Goal: Task Accomplishment & Management: Use online tool/utility

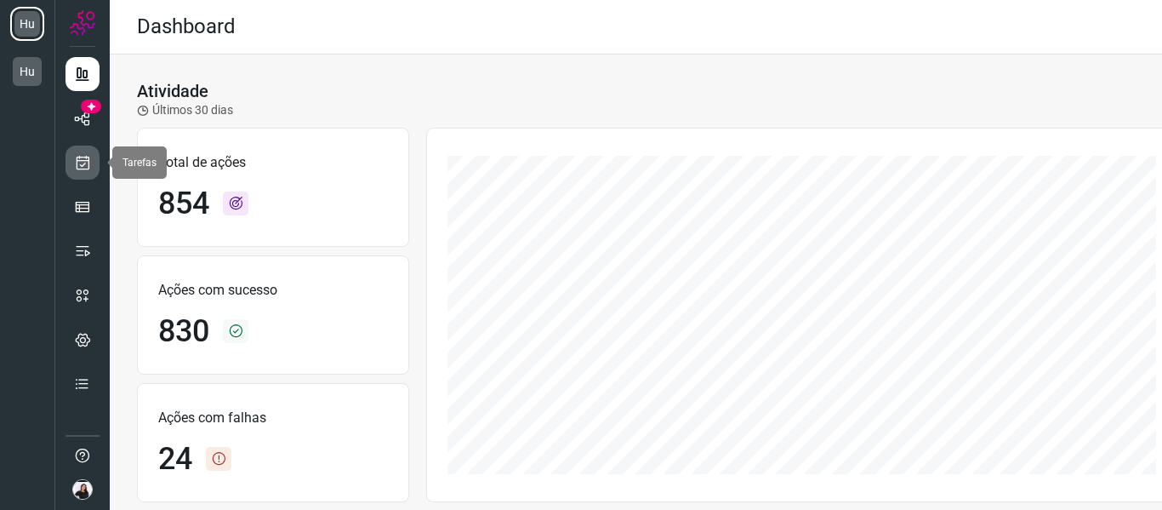
click at [72, 153] on link at bounding box center [83, 163] width 34 height 34
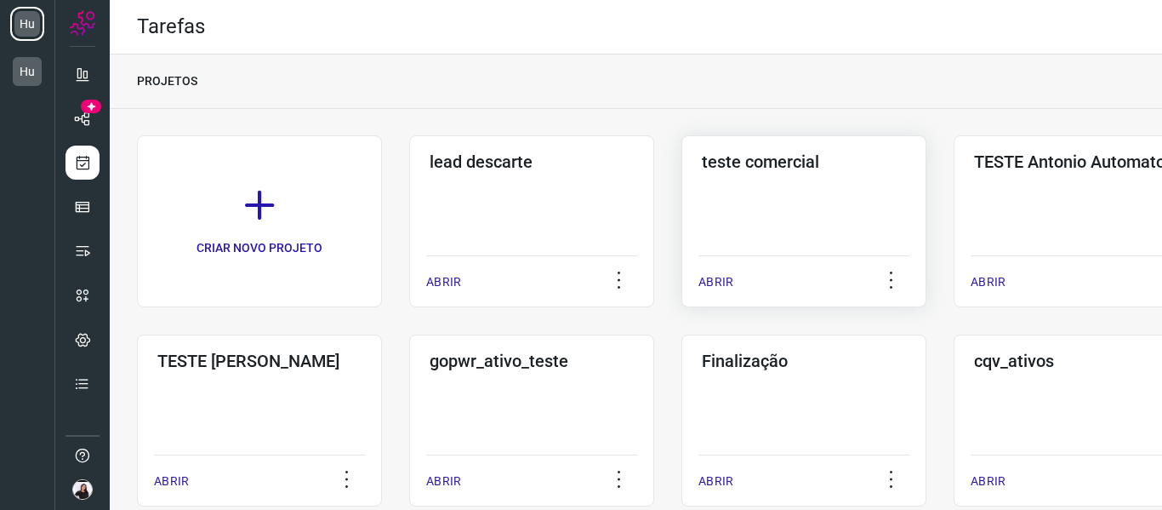
click at [730, 214] on div "teste comercial ABRIR" at bounding box center [804, 221] width 245 height 172
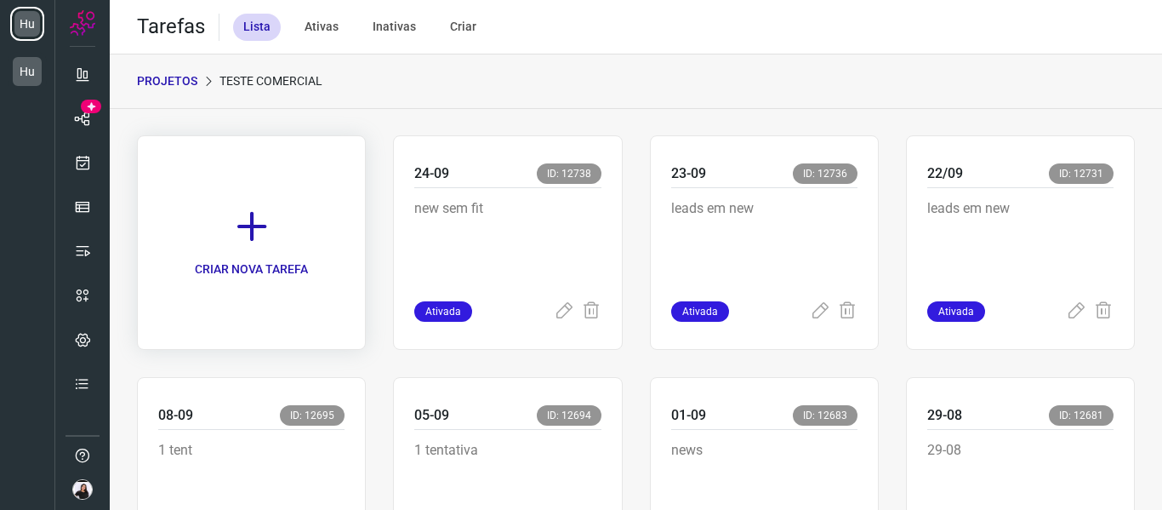
click at [276, 246] on link "CRIAR NOVA TAREFA" at bounding box center [251, 242] width 229 height 214
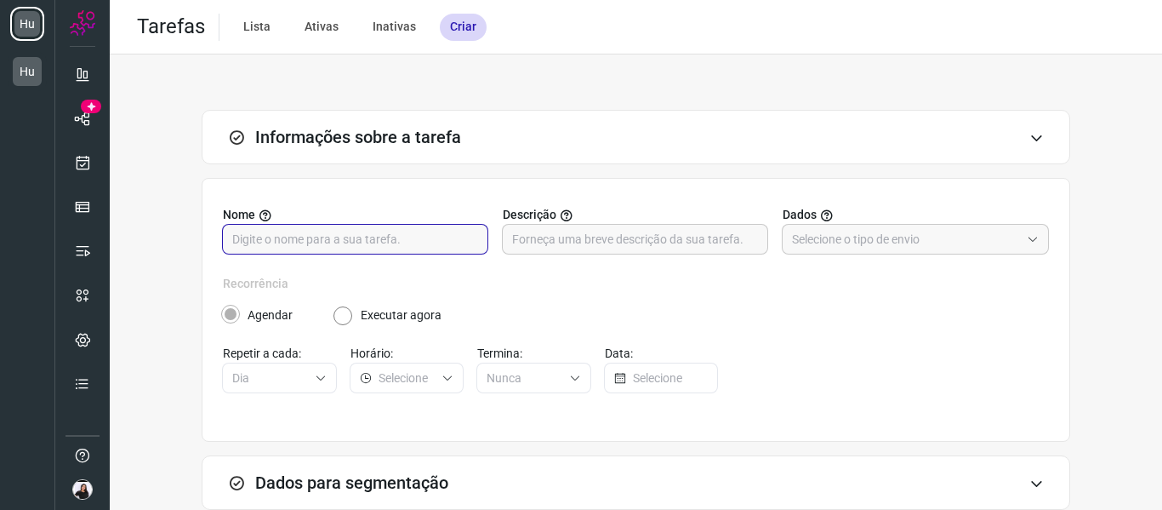
click at [418, 231] on input "text" at bounding box center [355, 239] width 246 height 29
type input "26-09"
click at [561, 237] on input "text" at bounding box center [635, 239] width 246 height 29
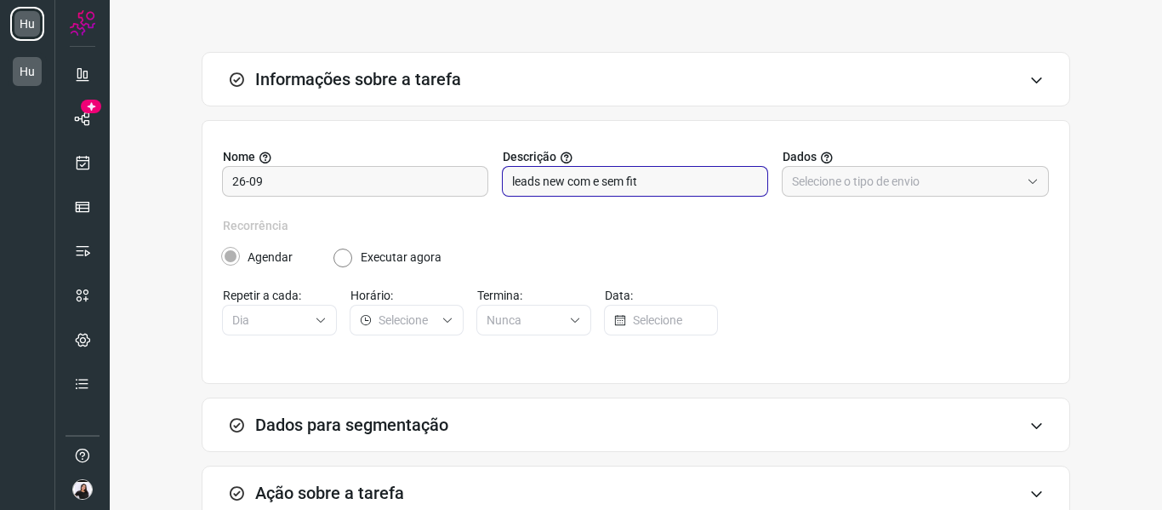
scroll to position [85, 0]
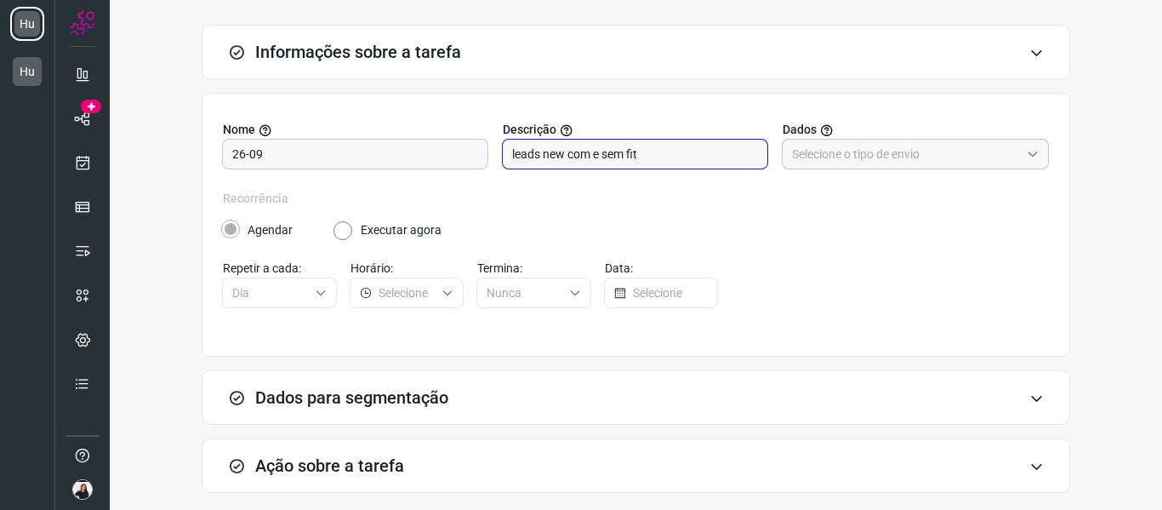
type input "leads new com e sem fit"
click at [845, 157] on input "text" at bounding box center [906, 154] width 228 height 29
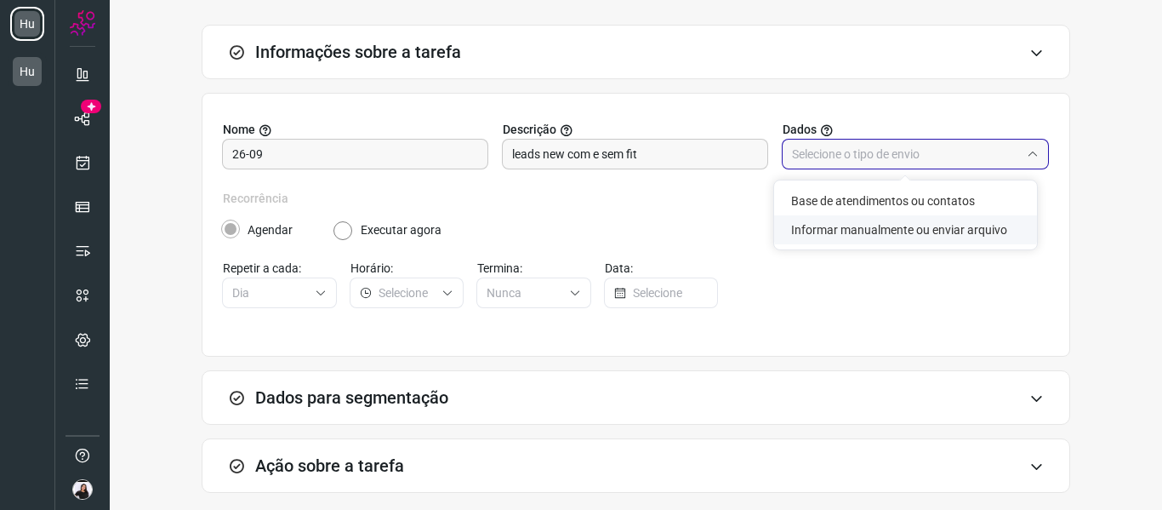
click at [877, 226] on li "Informar manualmente ou enviar arquivo" at bounding box center [905, 229] width 263 height 29
type input "Informar manualmente ou enviar arquivo"
radio input "false"
radio input "true"
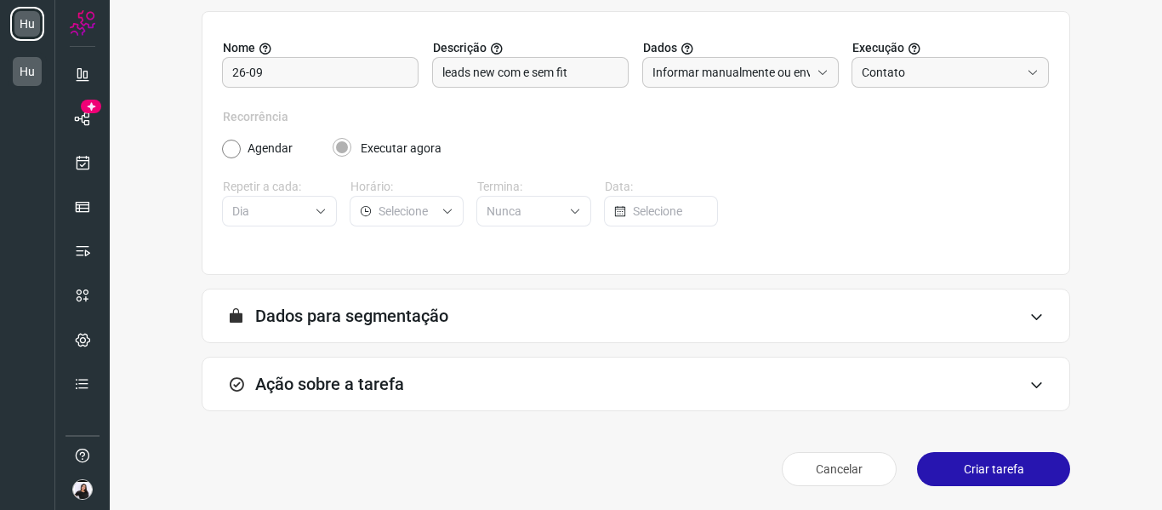
click at [400, 397] on div "Ação sobre a tarefa" at bounding box center [636, 384] width 869 height 54
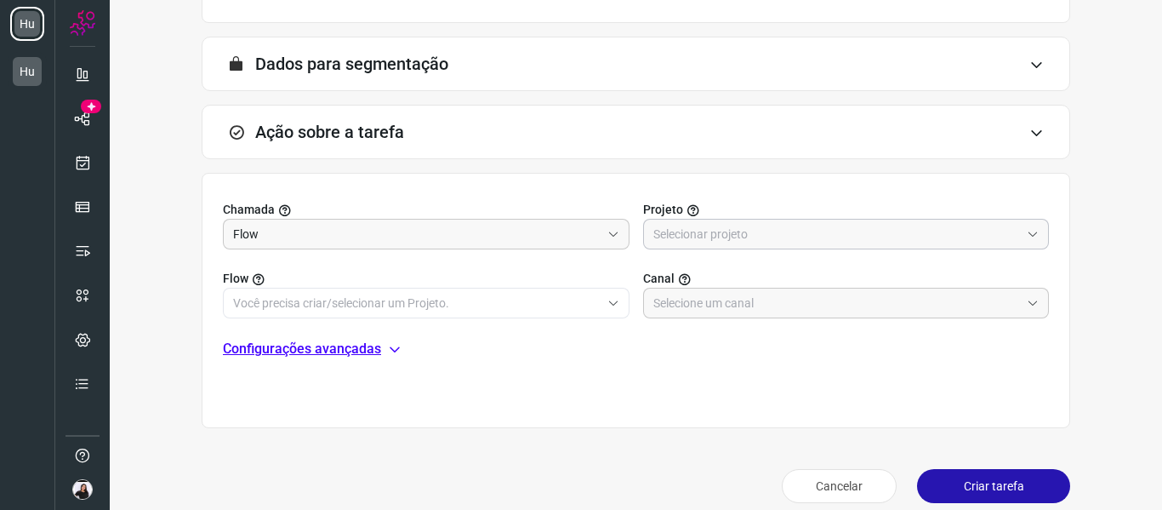
scroll to position [422, 0]
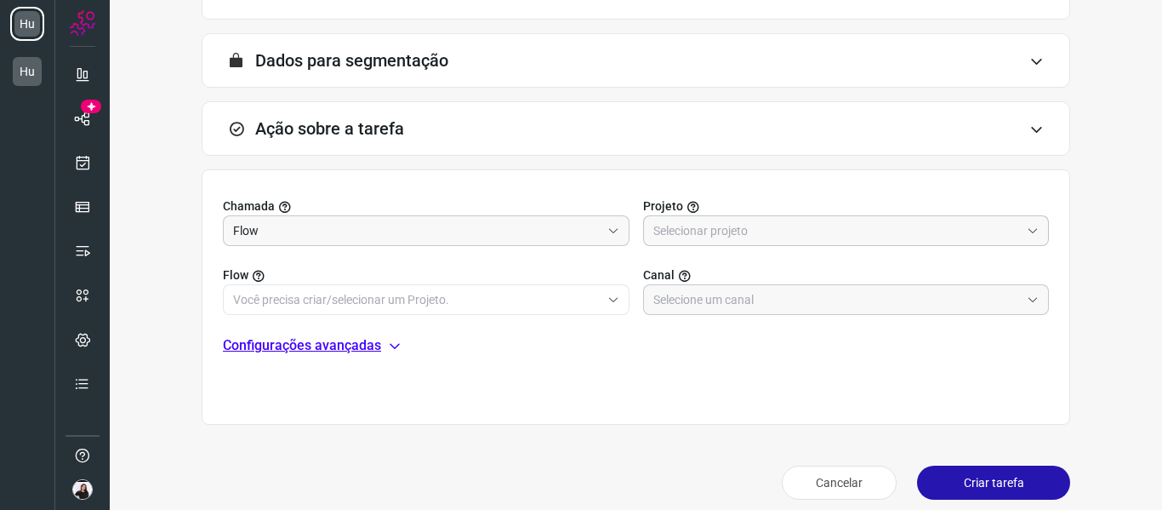
click at [752, 231] on input "text" at bounding box center [838, 230] width 368 height 29
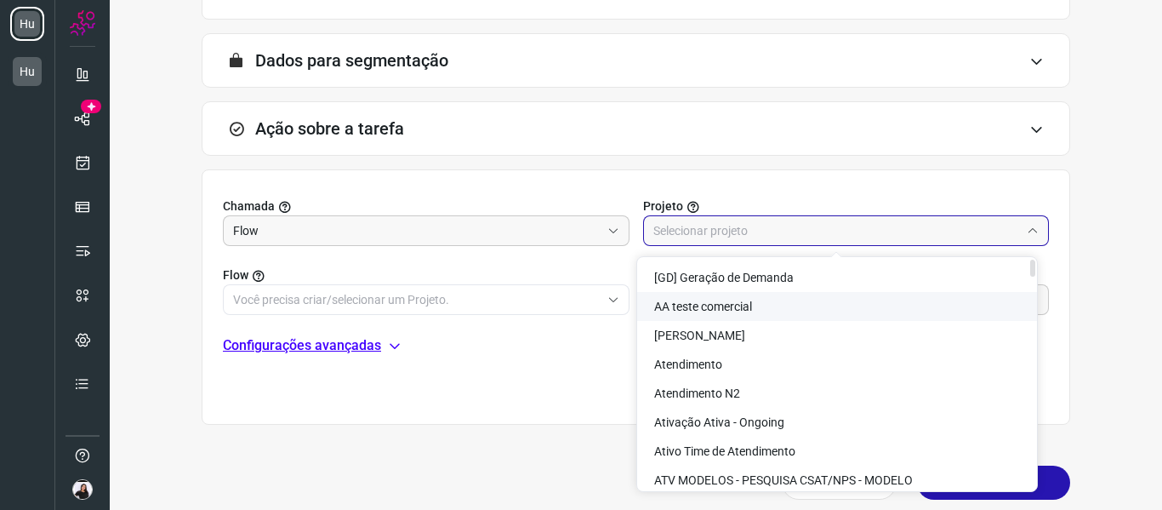
click at [777, 313] on li "AA teste comercial" at bounding box center [837, 306] width 400 height 29
type input "AA teste comercial"
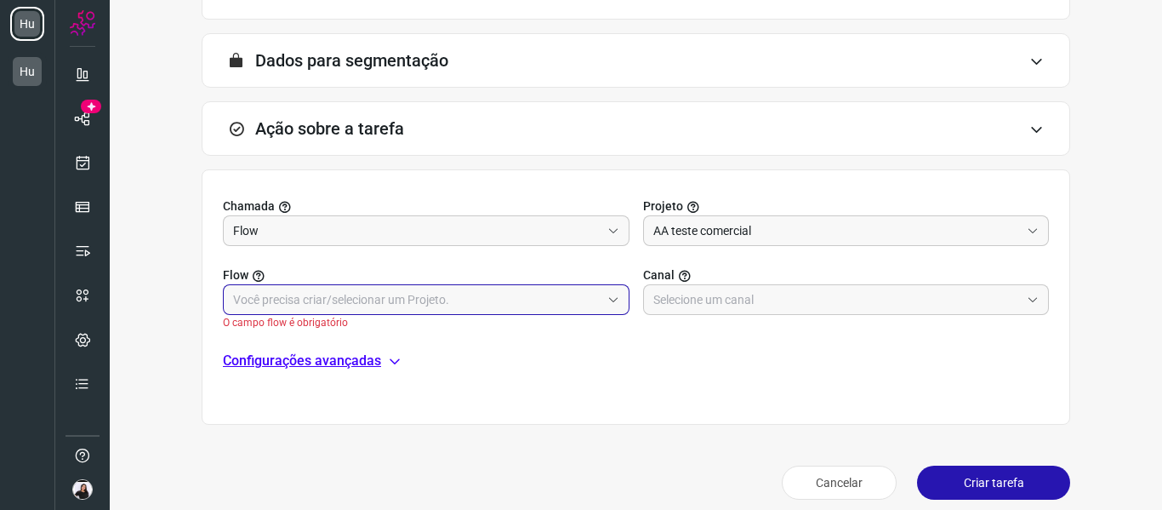
click at [537, 285] on input "text" at bounding box center [417, 299] width 368 height 29
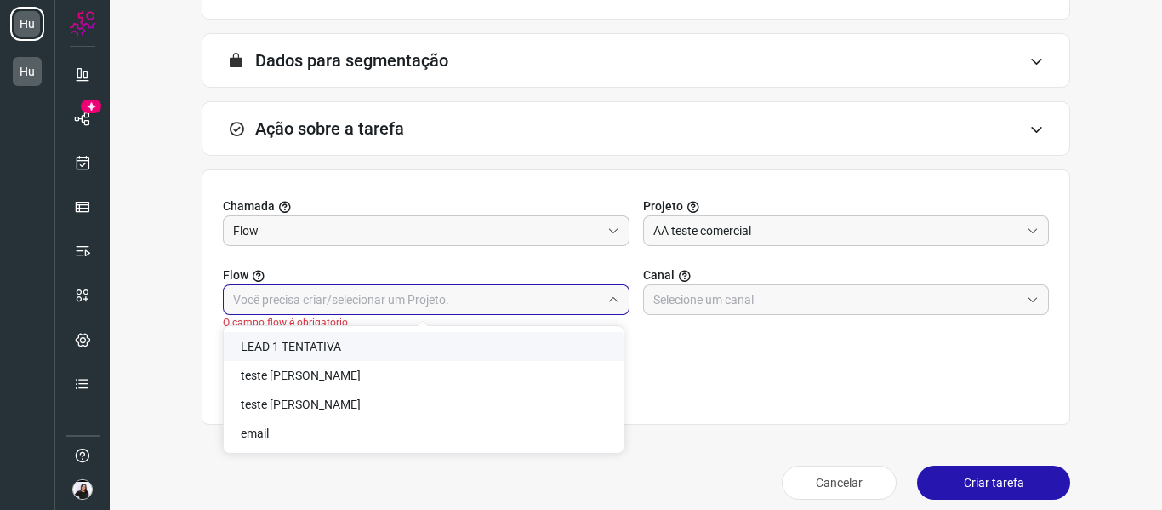
drag, startPoint x: 339, startPoint y: 345, endPoint x: 711, endPoint y: 342, distance: 372.7
click at [338, 345] on span "LEAD 1 TENTATIVA" at bounding box center [291, 347] width 100 height 14
type input "LEAD 1 TENTATIVA"
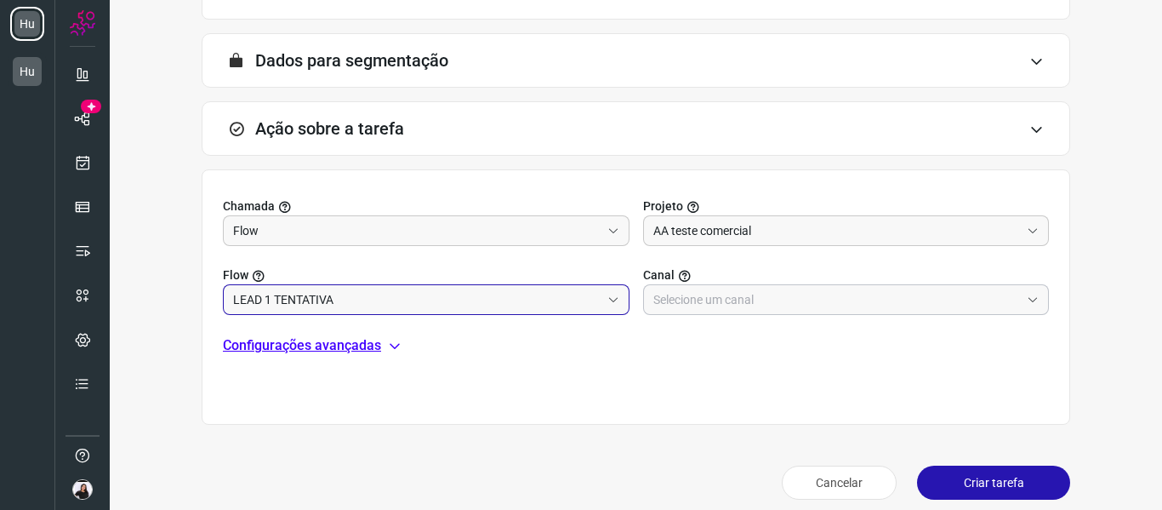
click at [787, 302] on input "text" at bounding box center [838, 299] width 368 height 29
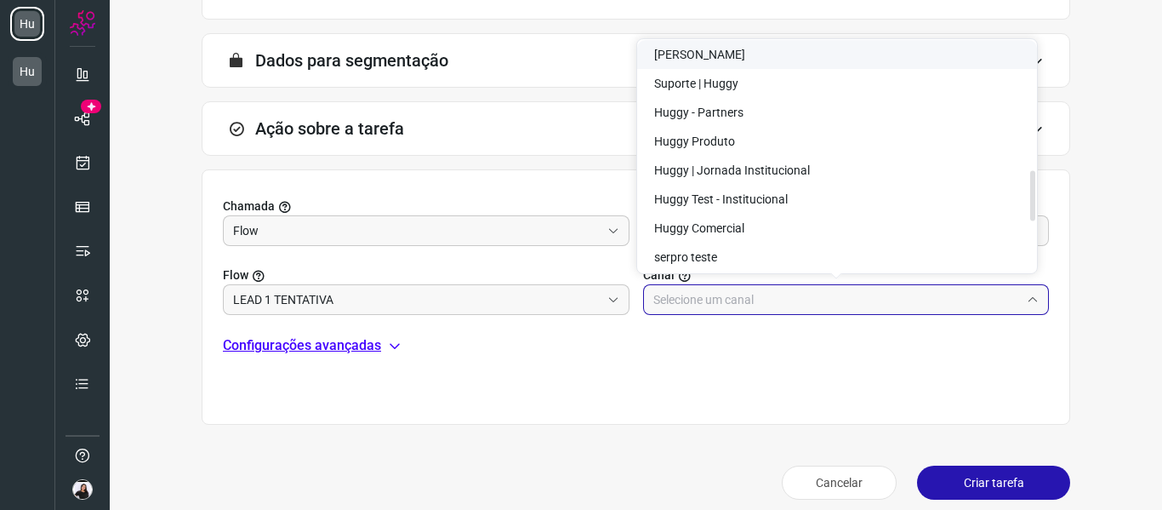
scroll to position [596, 0]
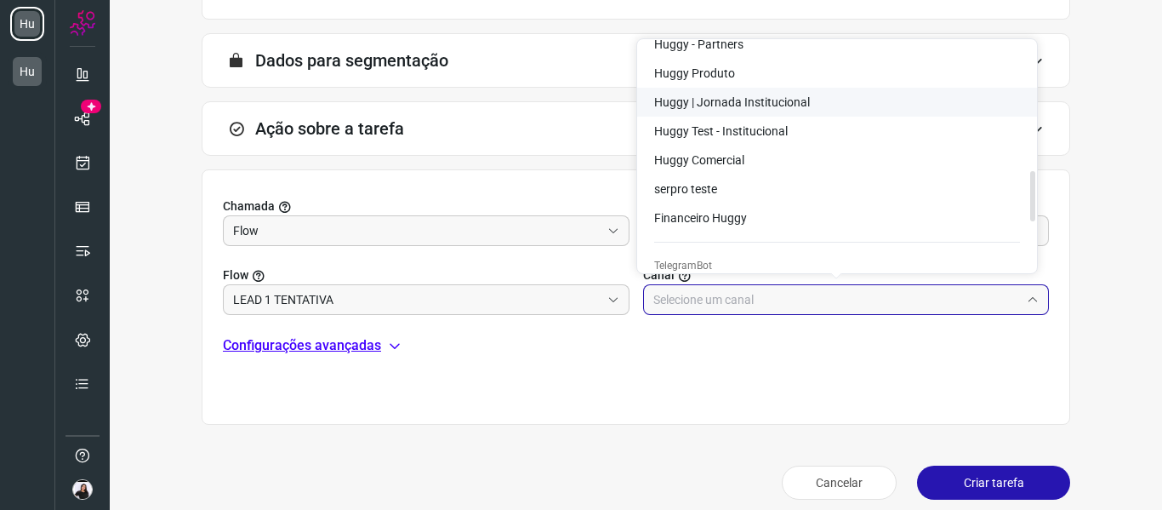
click at [743, 103] on span "Huggy | Jornada Institucional" at bounding box center [732, 102] width 156 height 14
type input "Huggy | Jornada Institucional"
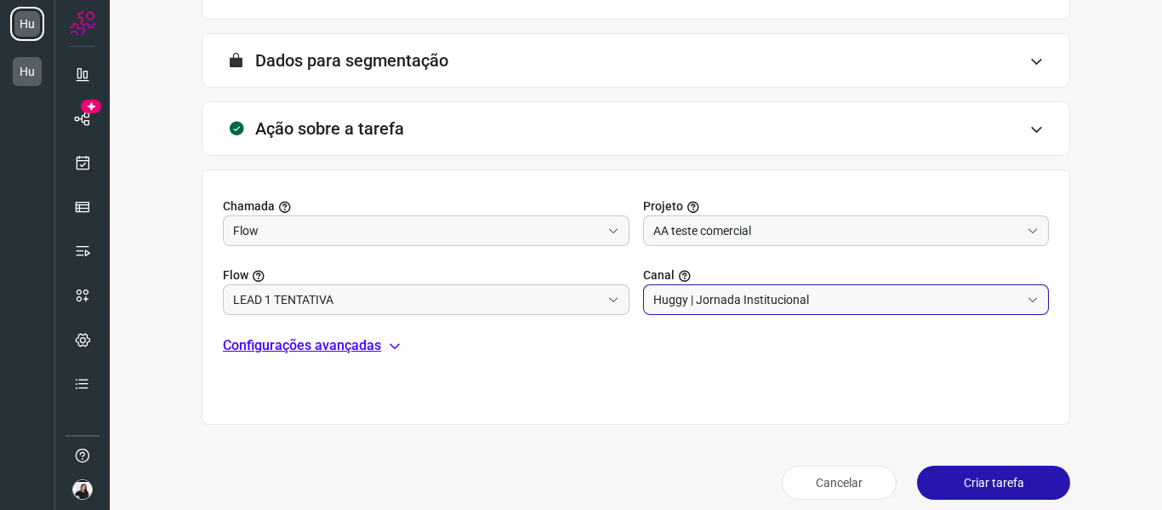
scroll to position [436, 0]
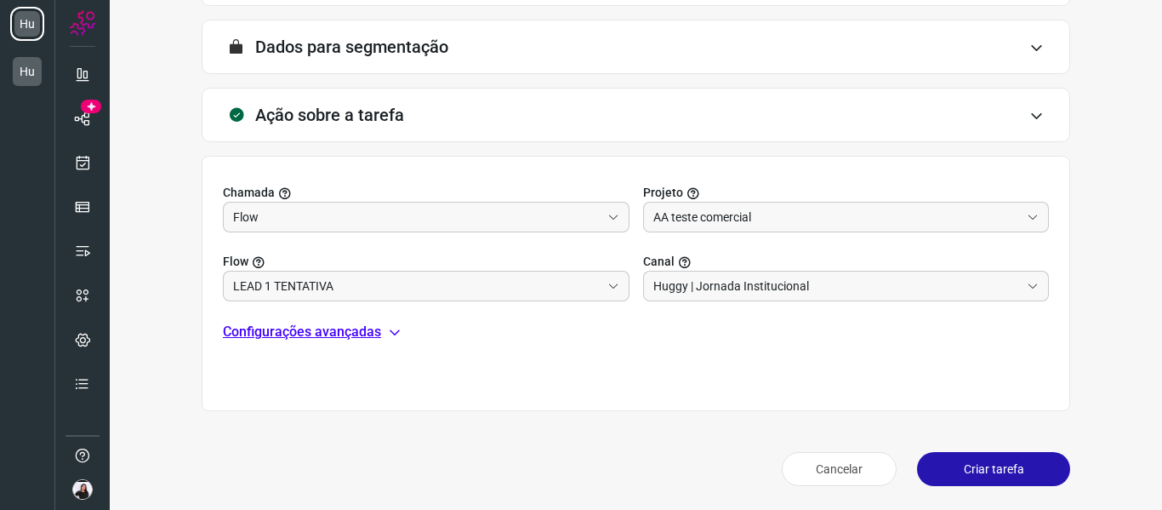
click at [971, 466] on button "Criar tarefa" at bounding box center [993, 469] width 153 height 34
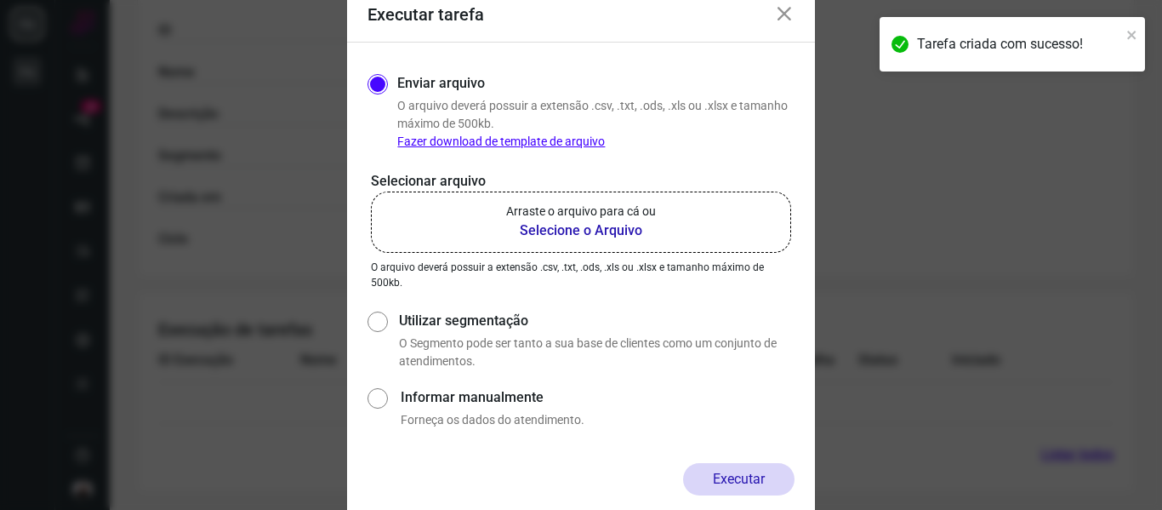
click at [570, 236] on b "Selecione o Arquivo" at bounding box center [581, 230] width 150 height 20
click at [0, 0] on input "Arraste o arquivo para cá ou Selecione o Arquivo" at bounding box center [0, 0] width 0 height 0
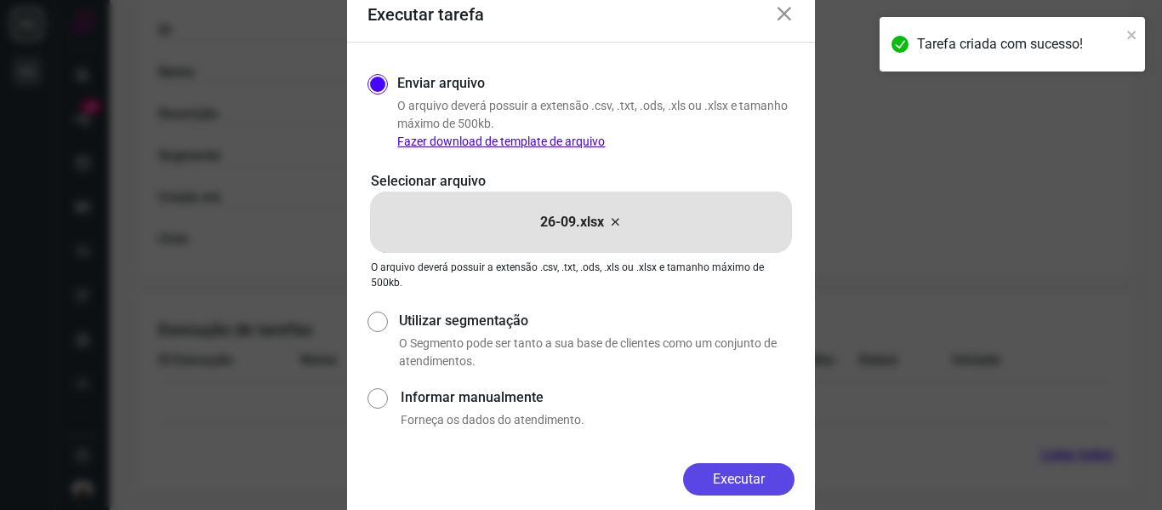
click at [746, 483] on button "Executar" at bounding box center [738, 479] width 111 height 32
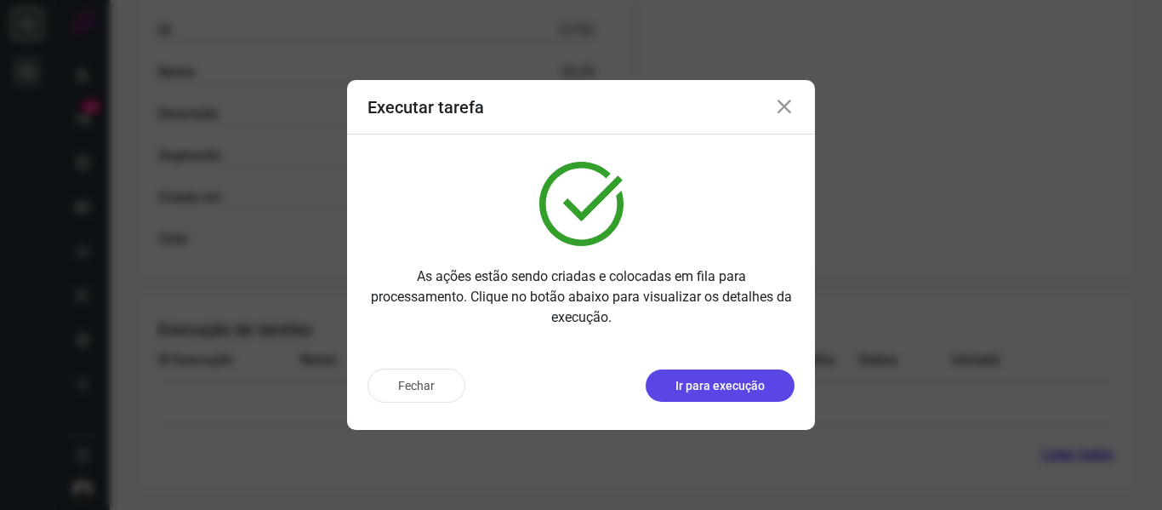
click at [684, 391] on p "Ir para execução" at bounding box center [720, 386] width 89 height 18
